Goal: Find specific page/section: Find specific page/section

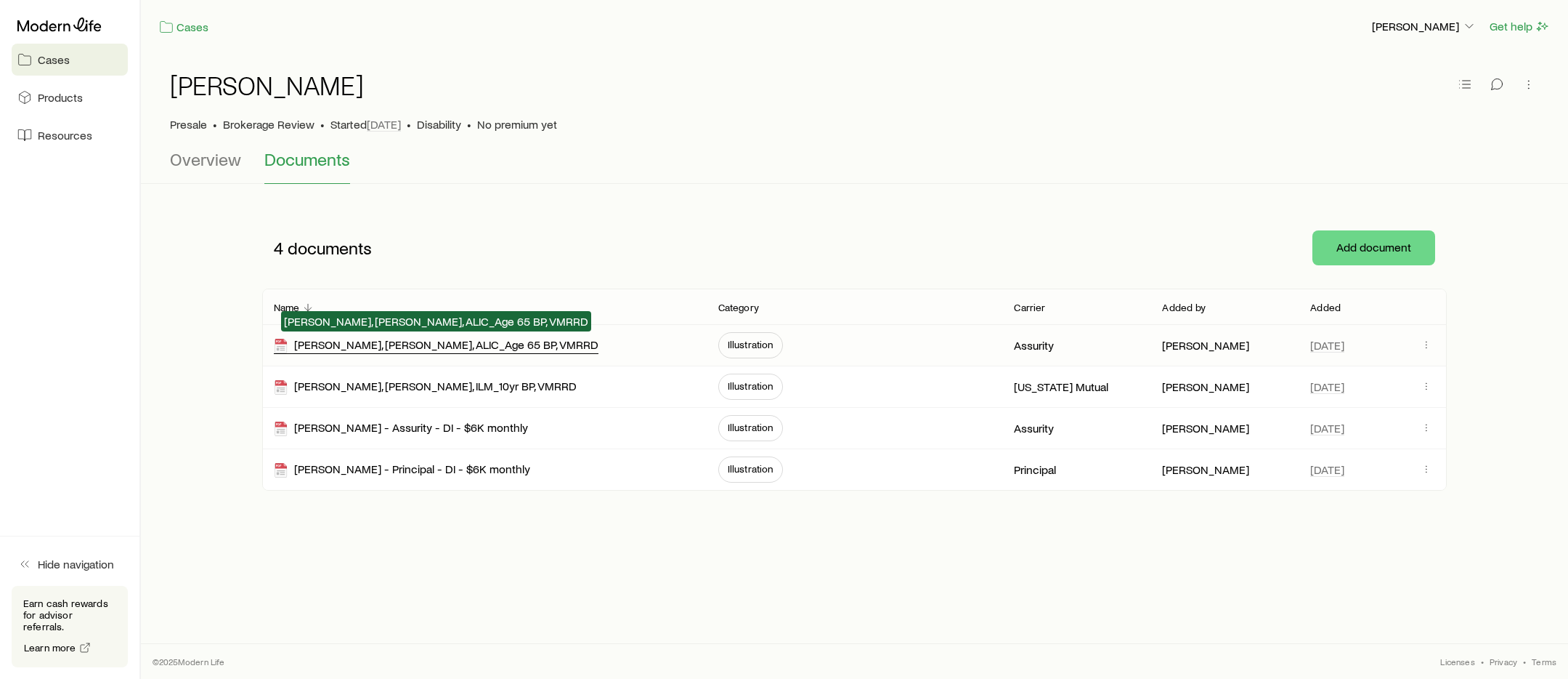
click at [491, 348] on div "Greg BiBlasi, Troy Cook, ALIC_Age 65 BP, VMRRD" at bounding box center [436, 345] width 325 height 17
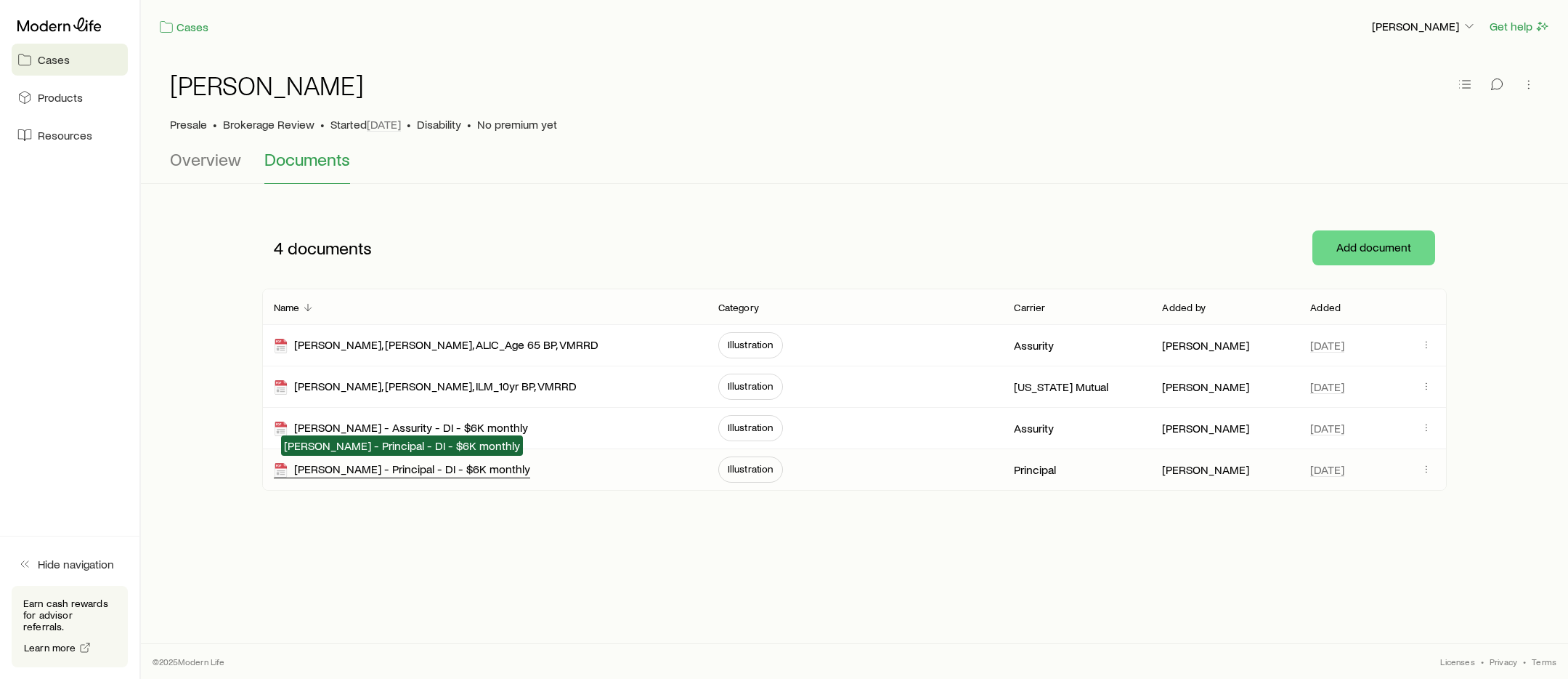
click at [462, 473] on div "Greg DiBlasi - Principal - DI - $6K monthly" at bounding box center [403, 470] width 257 height 17
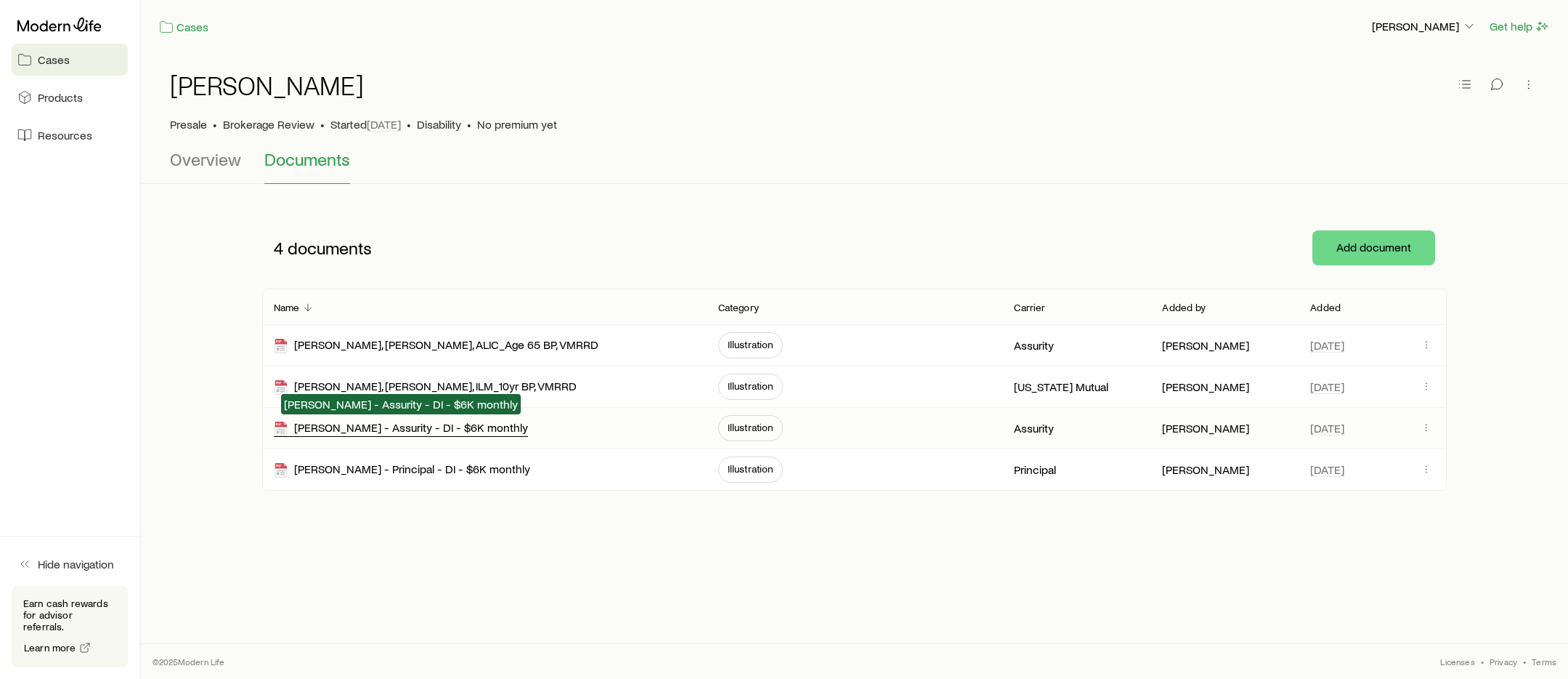
click at [465, 428] on div "Greg DiBlasi - Assurity - DI - $6K monthly" at bounding box center [401, 429] width 254 height 17
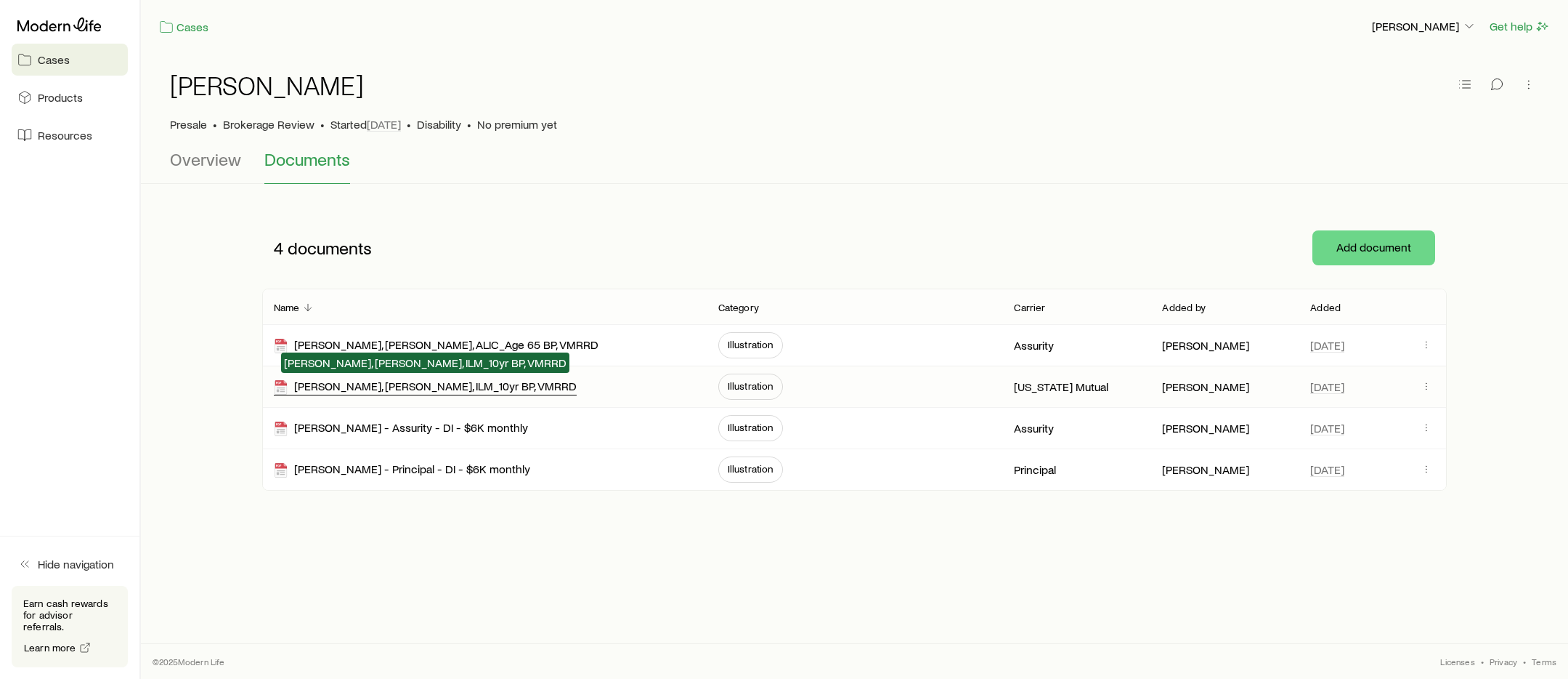
click at [483, 390] on div "Greg BiBlasi, Troy Cook, ILM_10yr BP, VMRRD" at bounding box center [425, 387] width 303 height 17
